Goal: Navigation & Orientation: Find specific page/section

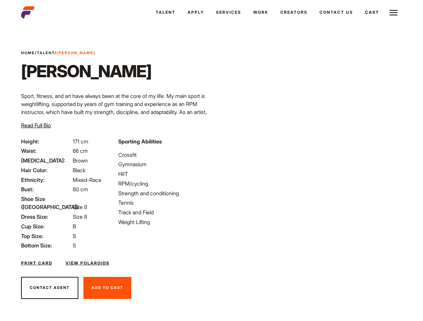
click at [371, 12] on link "Cast" at bounding box center [372, 12] width 26 height 18
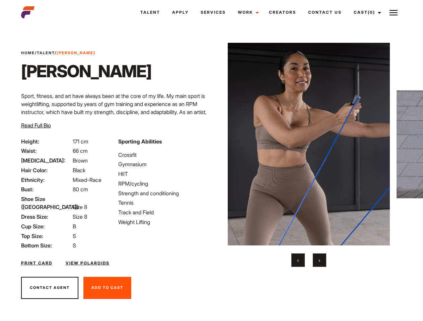
click at [365, 12] on link "Cast (0)" at bounding box center [365, 12] width 37 height 18
click at [393, 12] on img at bounding box center [393, 13] width 8 height 8
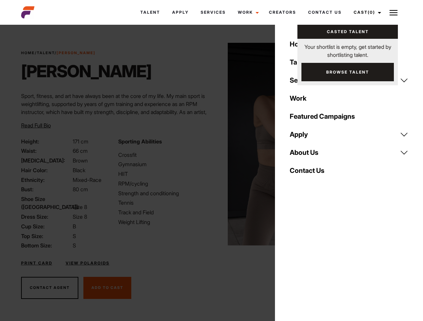
click at [308, 155] on img at bounding box center [309, 144] width 162 height 203
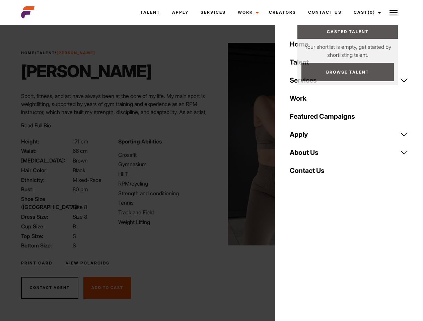
click at [211, 144] on div "Sporting Abilities Crossfit Gymnasium HIIT RPM/cycling Strength and conditionin…" at bounding box center [162, 194] width 97 height 112
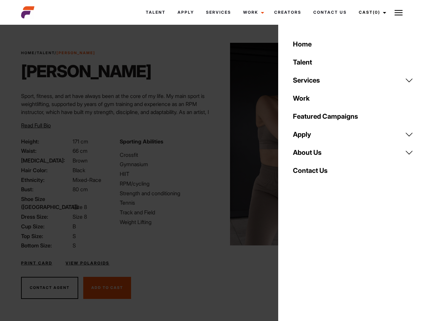
click at [298, 260] on body "Talent Apply Services Work Campaigns Creators Contact Us Cast (0) Casted Talent…" at bounding box center [214, 181] width 428 height 308
click at [319, 260] on div "Home Talent Services Talent Casting Photography Videography Creative Hair and M…" at bounding box center [353, 160] width 150 height 321
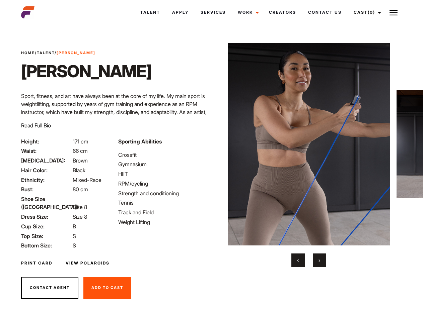
click at [365, 12] on link "Cast (0)" at bounding box center [365, 12] width 37 height 18
click at [393, 12] on img at bounding box center [393, 13] width 8 height 8
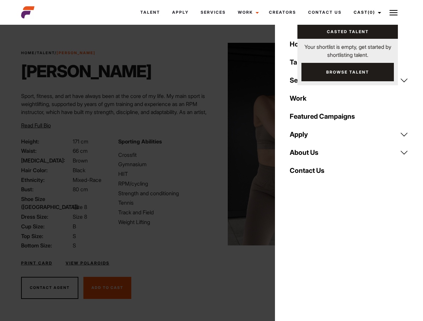
click at [308, 155] on img at bounding box center [309, 144] width 162 height 203
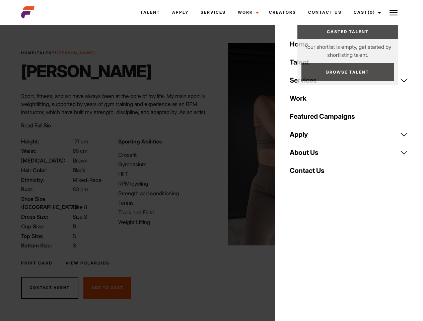
click at [211, 144] on div "Sporting Abilities Crossfit Gymnasium HIIT RPM/cycling Strength and conditionin…" at bounding box center [162, 194] width 97 height 112
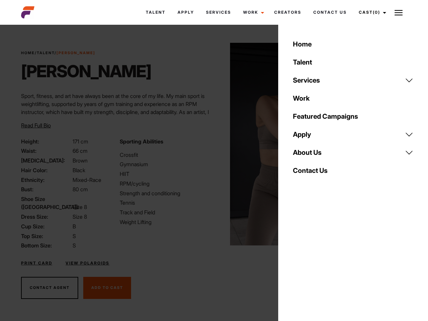
click at [298, 260] on div "Home Talent Services Talent Casting Photography Videography Creative Hair and M…" at bounding box center [353, 160] width 150 height 321
click at [319, 260] on div "Home Talent Services Talent Casting Photography Videography Creative Hair and M…" at bounding box center [353, 160] width 150 height 321
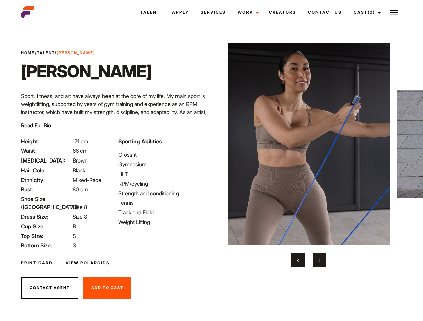
click at [365, 12] on link "Cast (0)" at bounding box center [365, 12] width 37 height 18
click at [393, 12] on img at bounding box center [393, 13] width 8 height 8
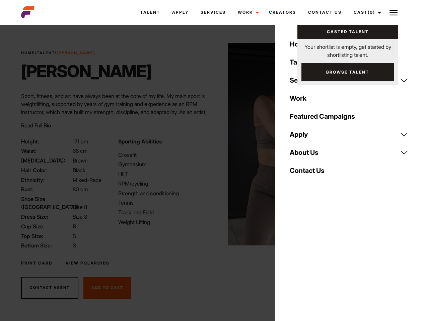
click at [308, 155] on img at bounding box center [309, 144] width 162 height 203
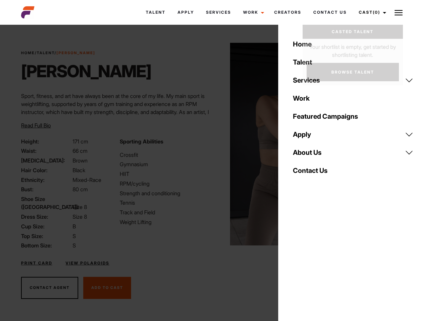
click at [211, 144] on div "Sporting Abilities Crossfit Gymnasium HIIT RPM/cycling Strength and conditionin…" at bounding box center [165, 194] width 98 height 112
click at [298, 260] on div "Home Talent Services Talent Casting Photography Videography Creative Hair and M…" at bounding box center [353, 160] width 150 height 321
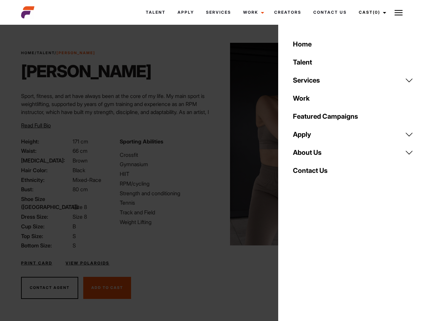
click at [319, 260] on div "Home Talent Services Talent Casting Photography Videography Creative Hair and M…" at bounding box center [353, 160] width 150 height 321
